Goal: Find contact information: Find contact information

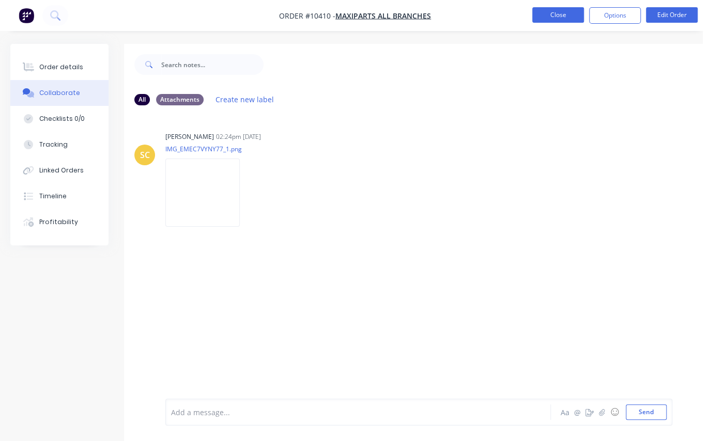
click at [558, 10] on button "Close" at bounding box center [558, 14] width 52 height 15
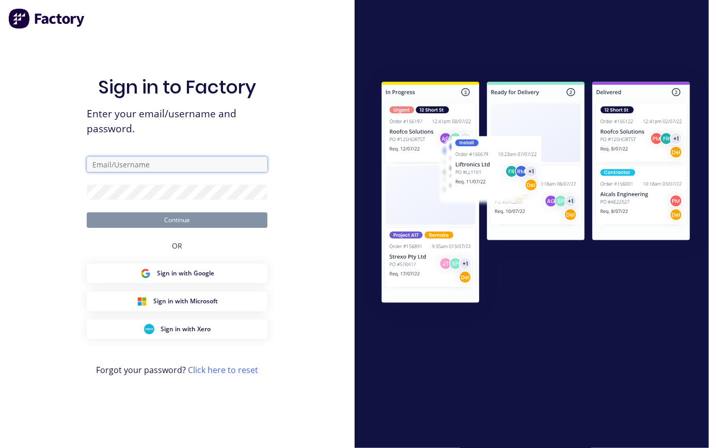
type input "[EMAIL_ADDRESS][DOMAIN_NAME]"
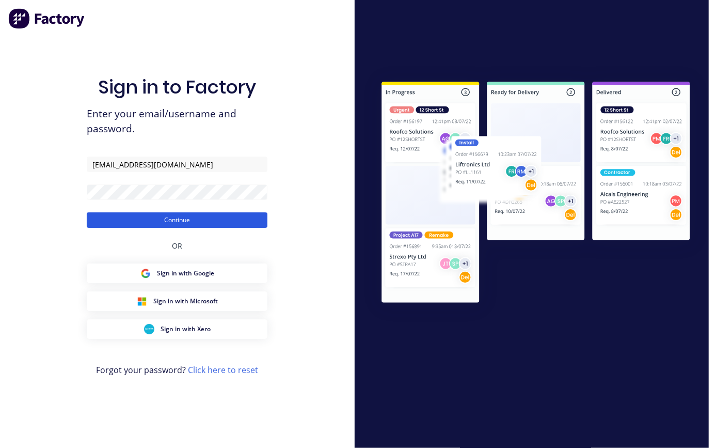
click at [186, 218] on button "Continue" at bounding box center [177, 219] width 181 height 15
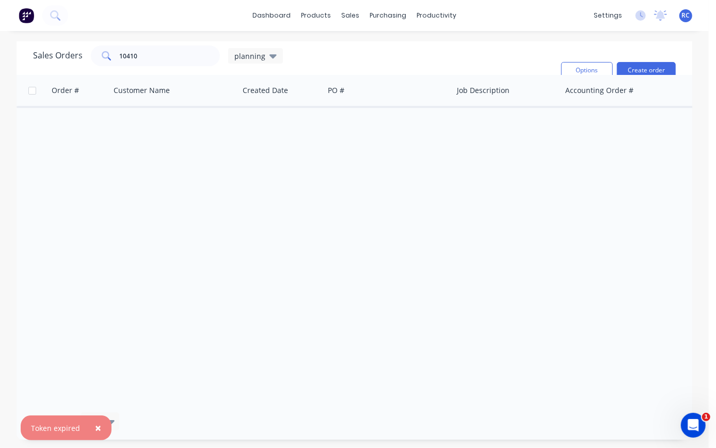
click at [96, 427] on span "×" at bounding box center [98, 427] width 6 height 14
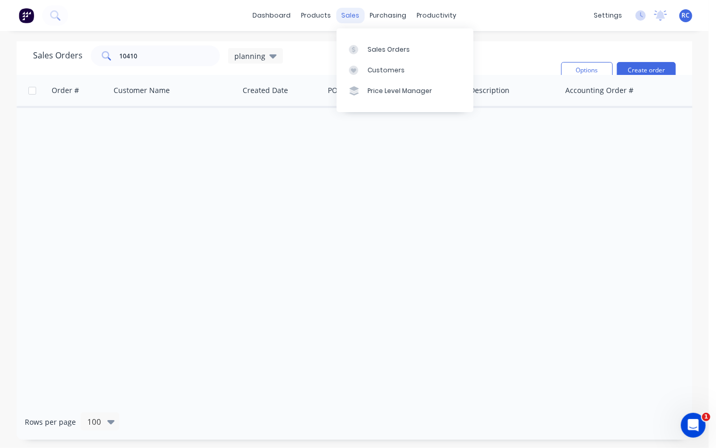
click at [344, 14] on div "sales" at bounding box center [350, 15] width 28 height 15
click at [379, 46] on div "Sales Orders" at bounding box center [389, 49] width 42 height 9
drag, startPoint x: 140, startPoint y: 57, endPoint x: 62, endPoint y: 60, distance: 77.5
click at [62, 59] on div "Sales Orders 10410 planning" at bounding box center [158, 55] width 250 height 21
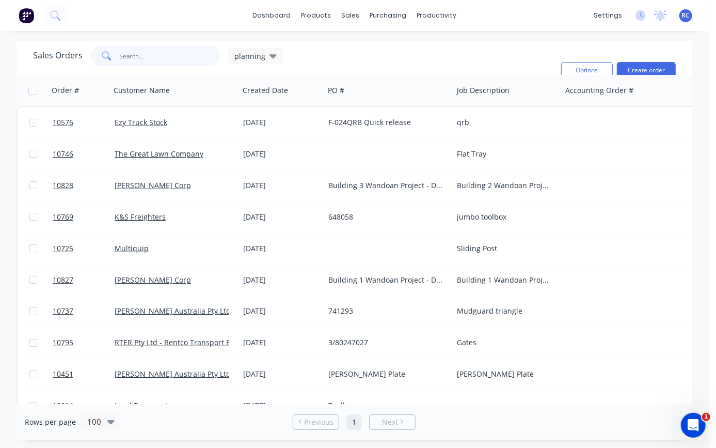
click at [151, 51] on input "text" at bounding box center [170, 55] width 101 height 21
type input "maxipart"
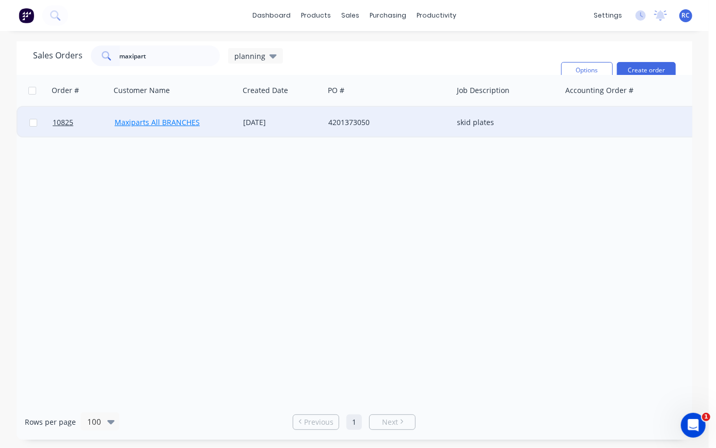
click at [174, 123] on link "Maxiparts All BRANCHES" at bounding box center [157, 122] width 85 height 10
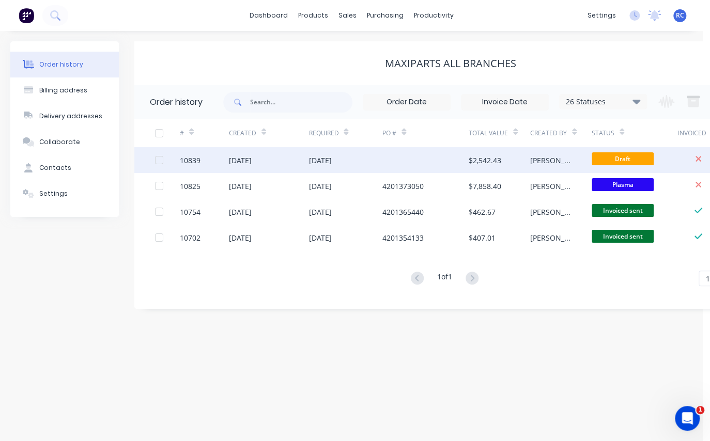
click at [495, 159] on div "$2,542.43" at bounding box center [484, 160] width 33 height 11
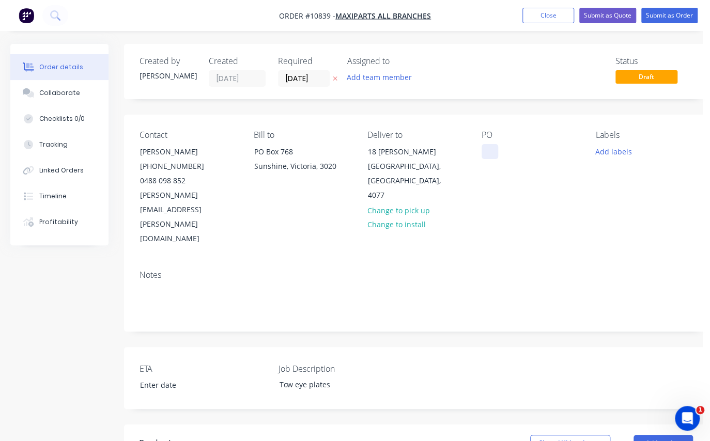
click at [480, 145] on div "Contact [PERSON_NAME] [PHONE_NUMBER] [PERSON_NAME][EMAIL_ADDRESS][PERSON_NAME][…" at bounding box center [416, 188] width 584 height 147
click at [485, 148] on div at bounding box center [489, 151] width 17 height 15
paste div
